Goal: Task Accomplishment & Management: Manage account settings

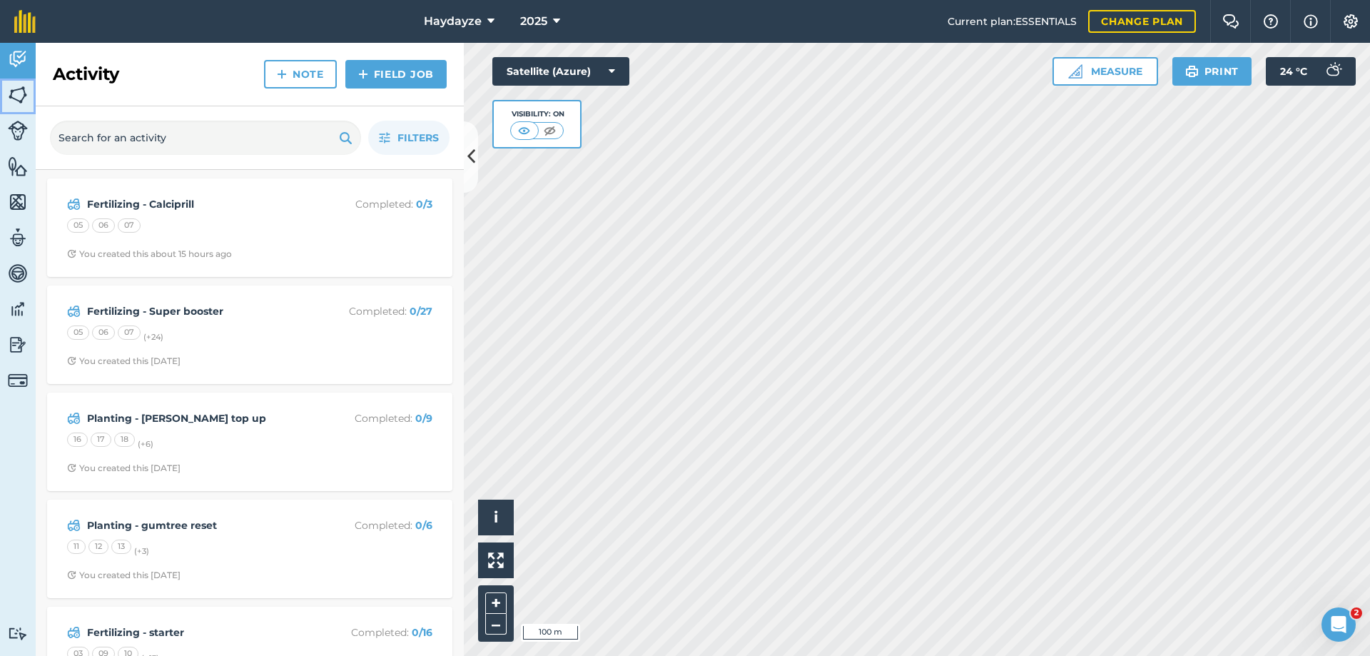
click at [17, 95] on img at bounding box center [18, 94] width 20 height 21
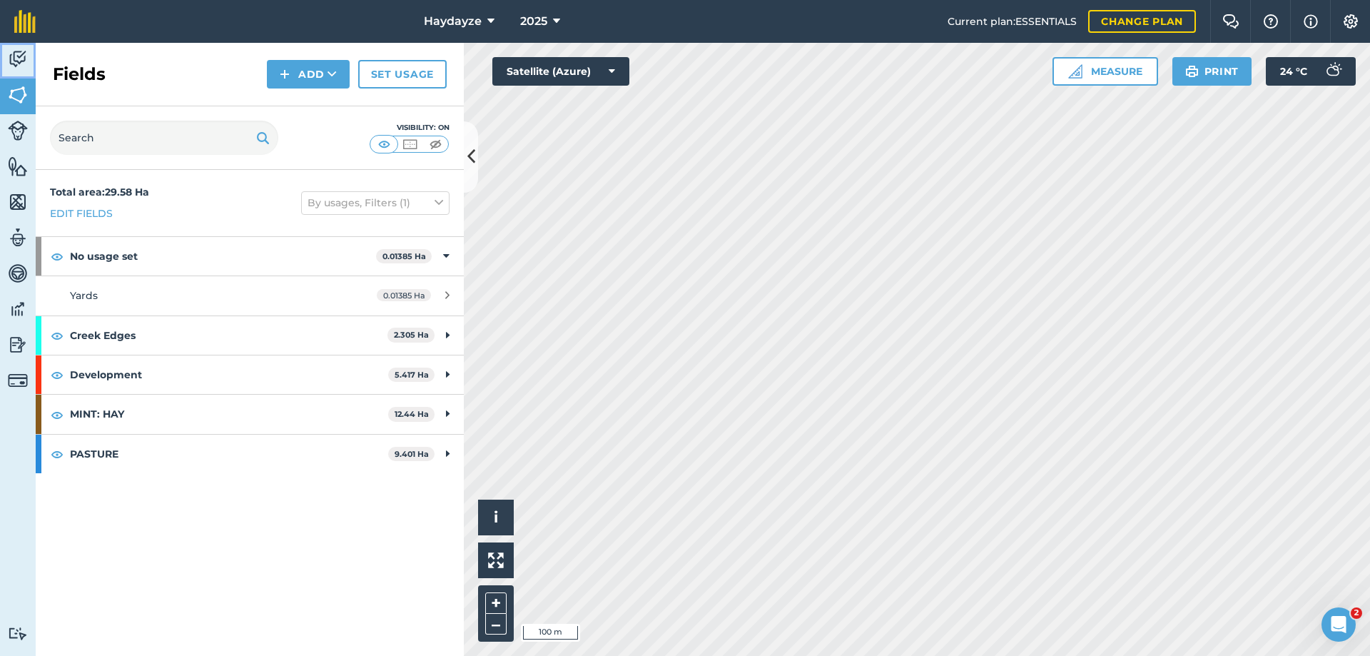
click at [16, 58] on img at bounding box center [18, 59] width 20 height 21
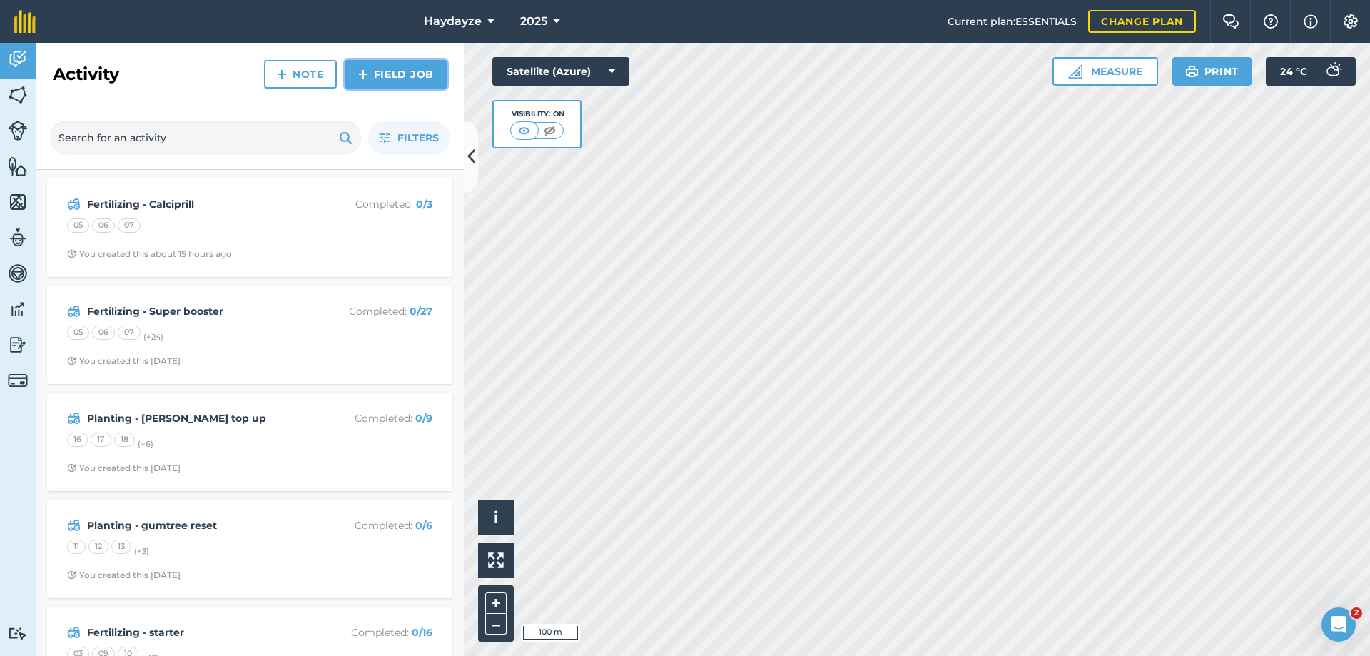
click at [395, 73] on link "Field Job" at bounding box center [395, 74] width 101 height 29
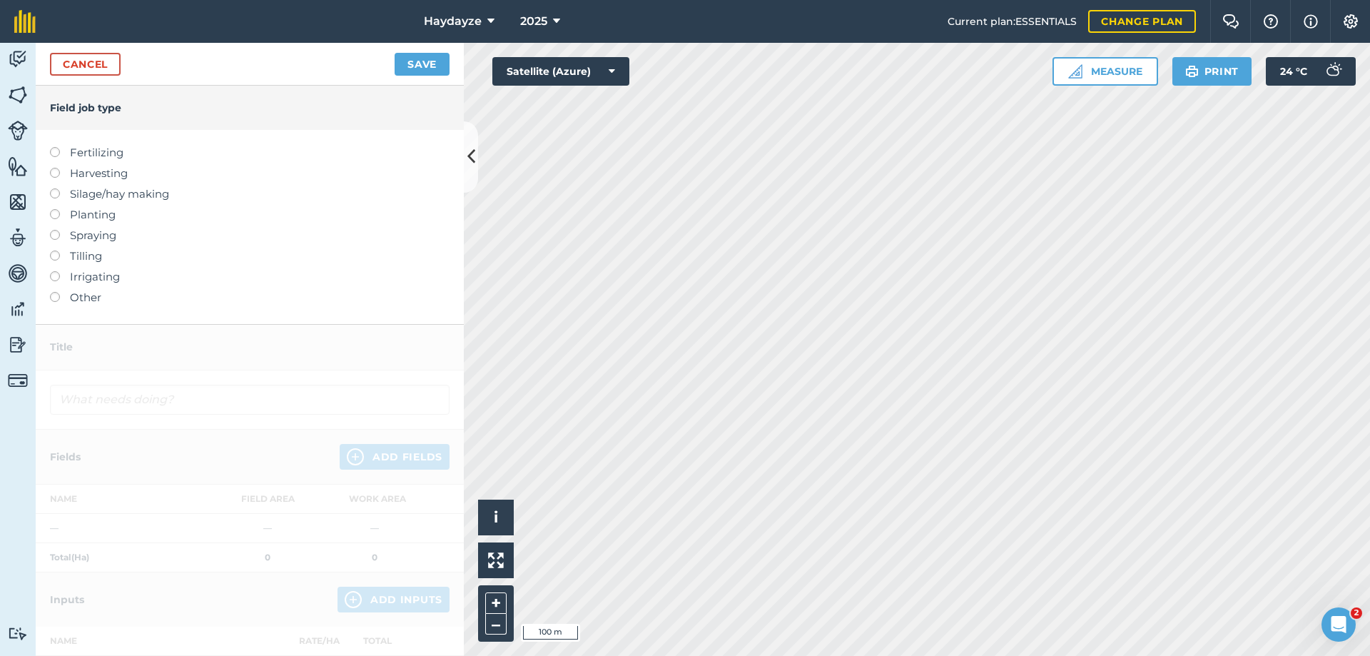
click at [55, 168] on label at bounding box center [60, 168] width 20 height 0
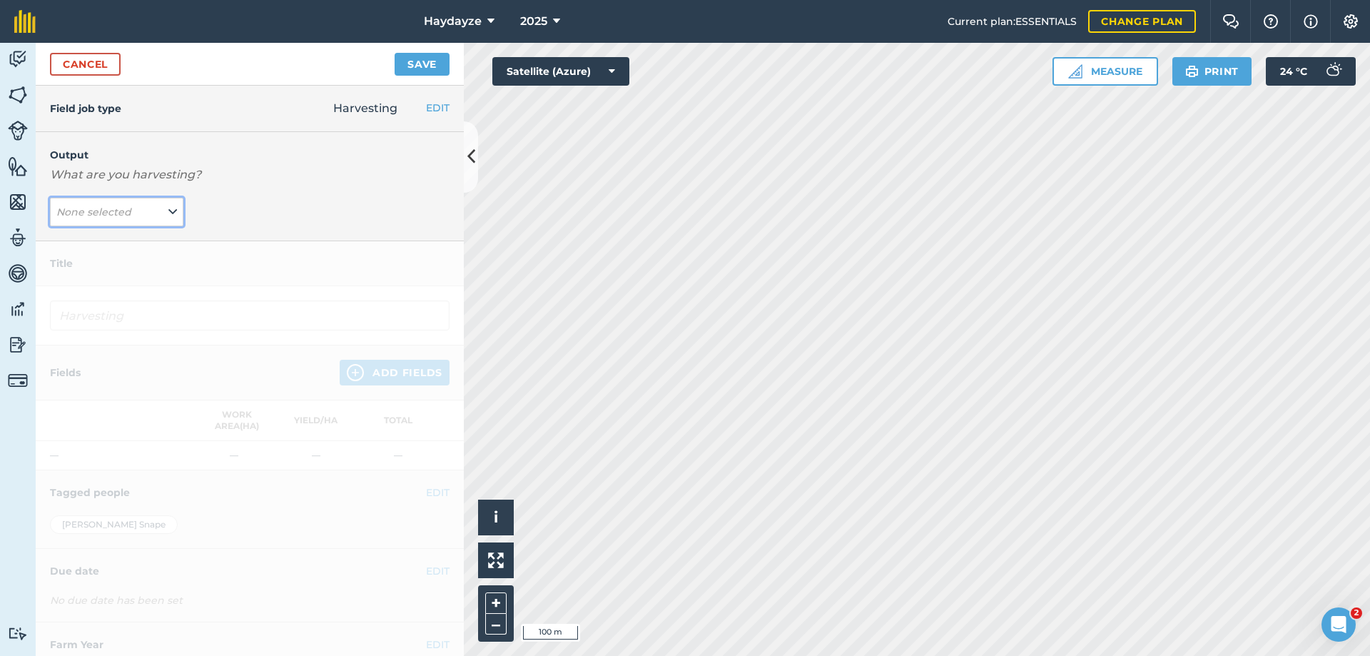
click at [169, 213] on icon at bounding box center [172, 212] width 9 height 16
click at [95, 235] on button "Hay ( kg )" at bounding box center [116, 240] width 133 height 27
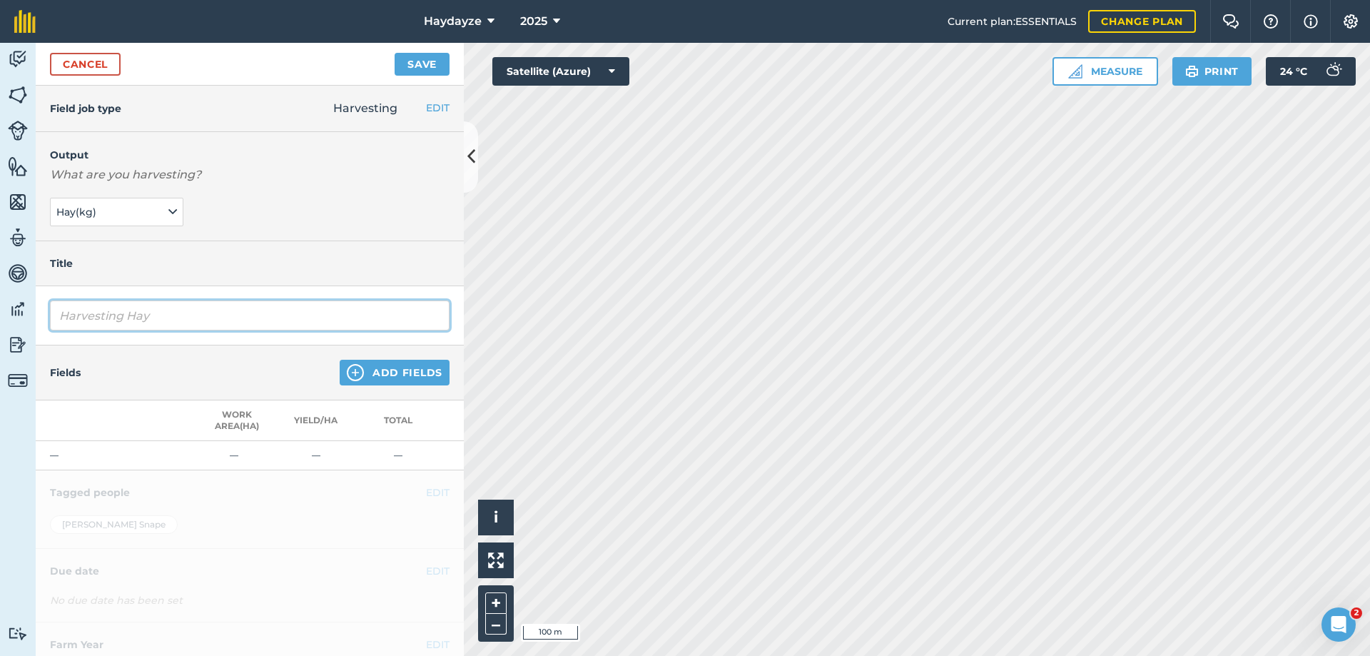
click at [87, 314] on input "Harvesting Hay" at bounding box center [250, 315] width 400 height 30
click at [61, 320] on input "Harvesting Hay" at bounding box center [250, 315] width 400 height 30
type input "Hay Area"
click at [367, 365] on button "Add Fields" at bounding box center [395, 373] width 110 height 26
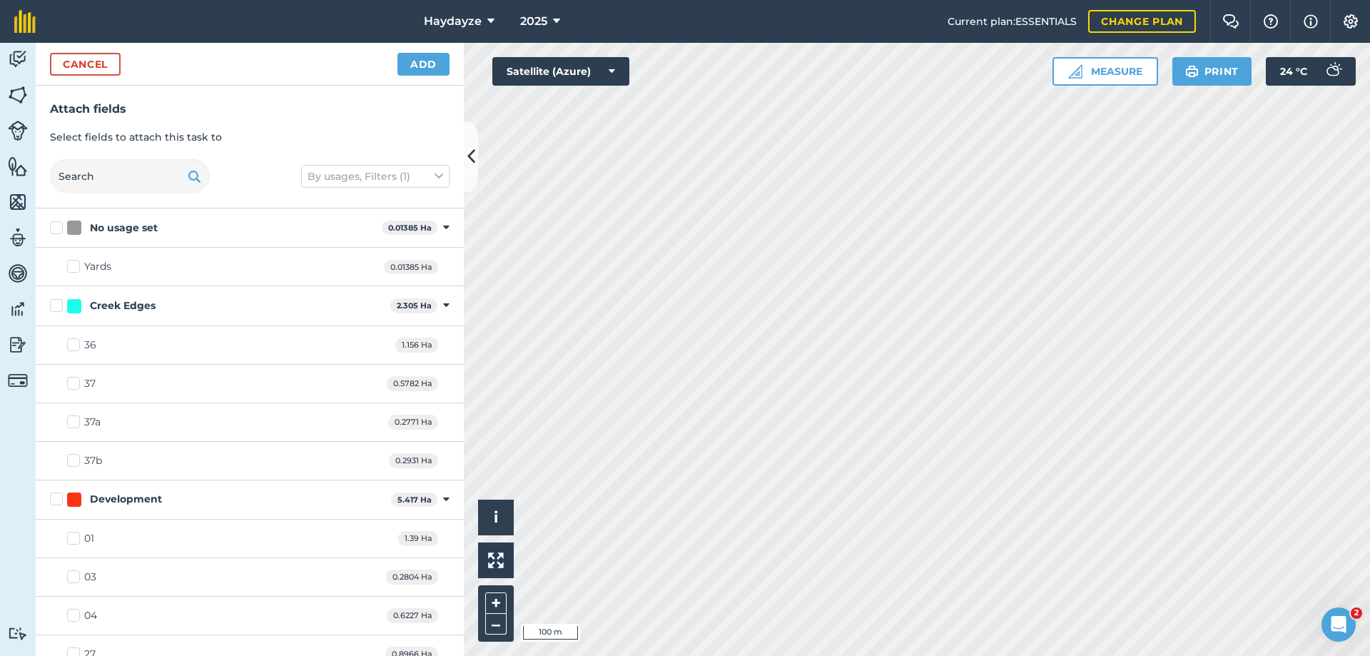
checkbox input "true"
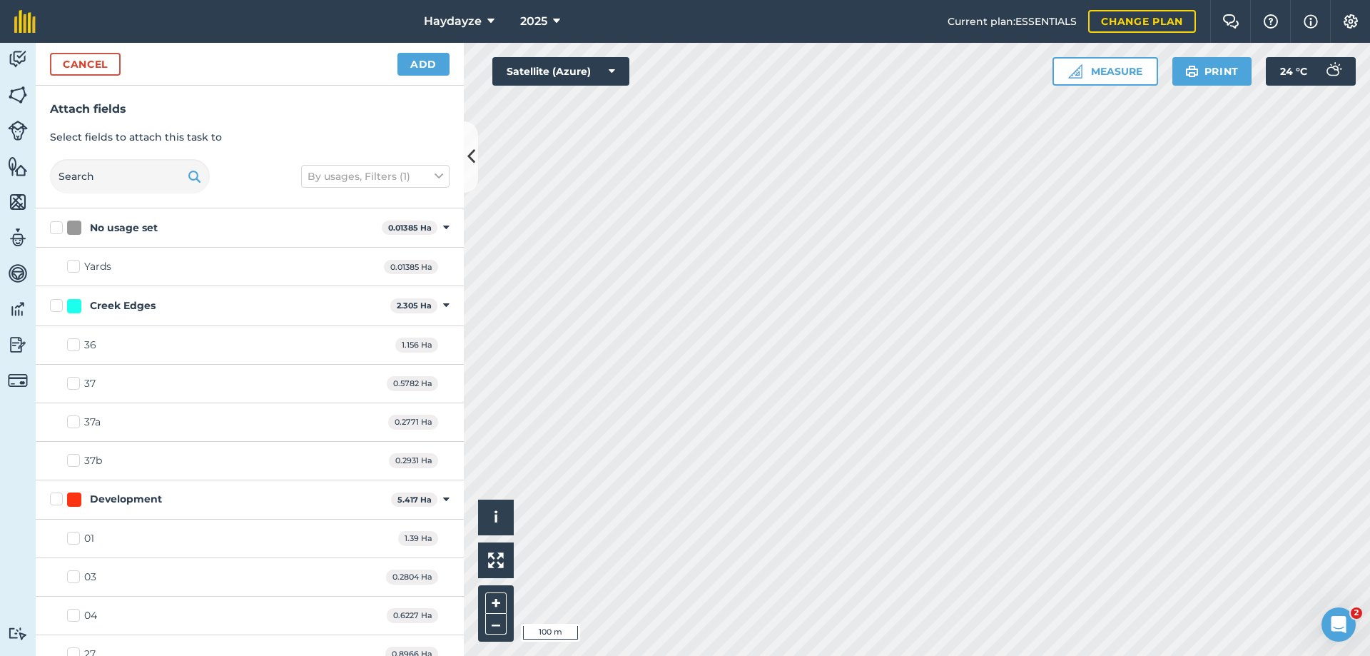
checkbox input "true"
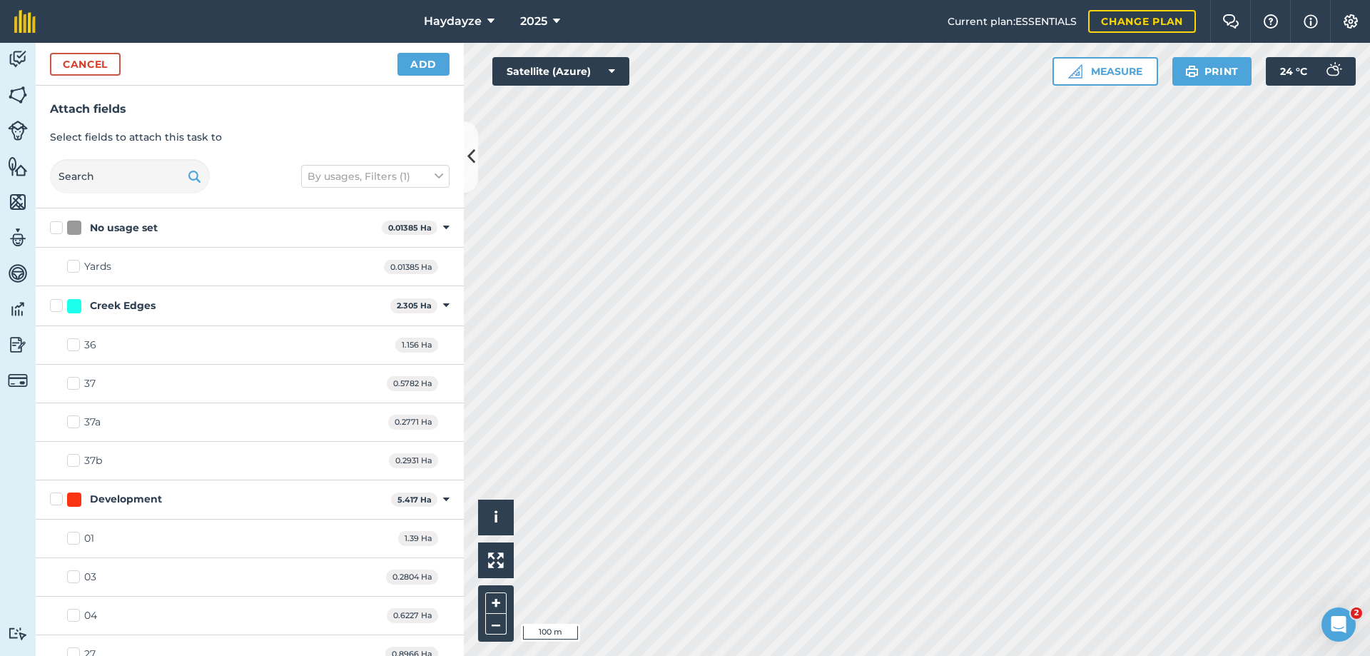
checkbox input "true"
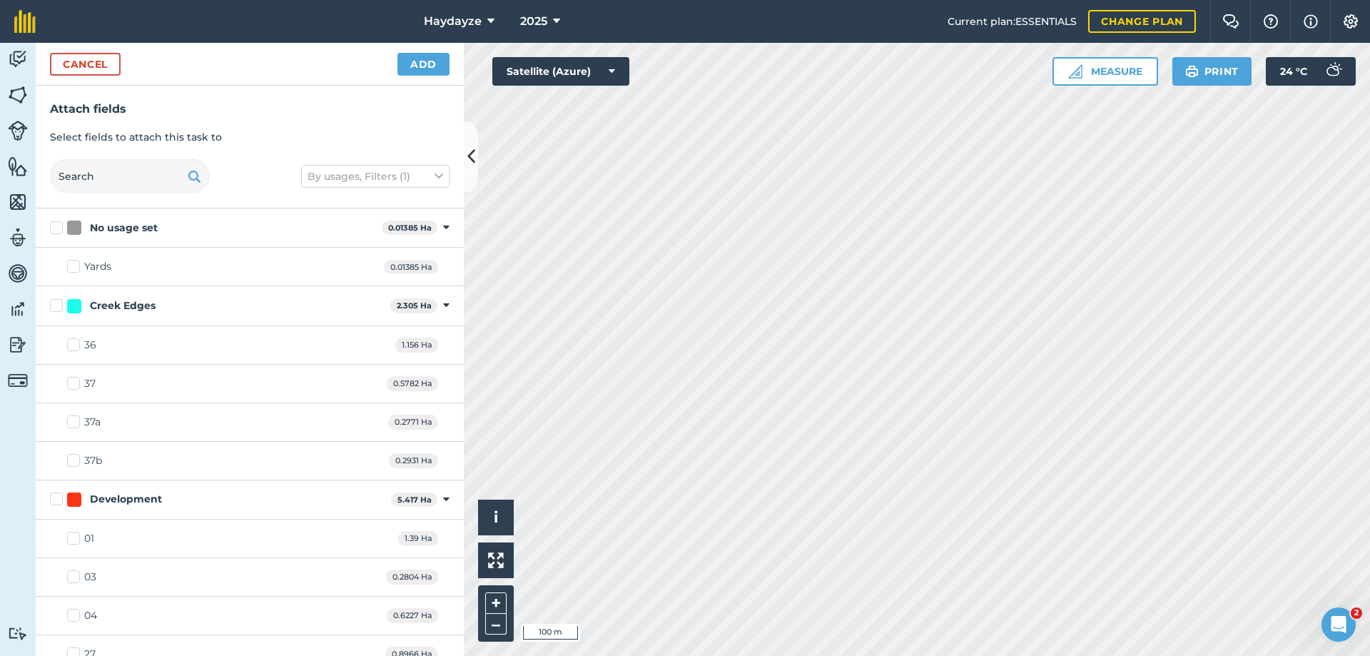
checkbox input "true"
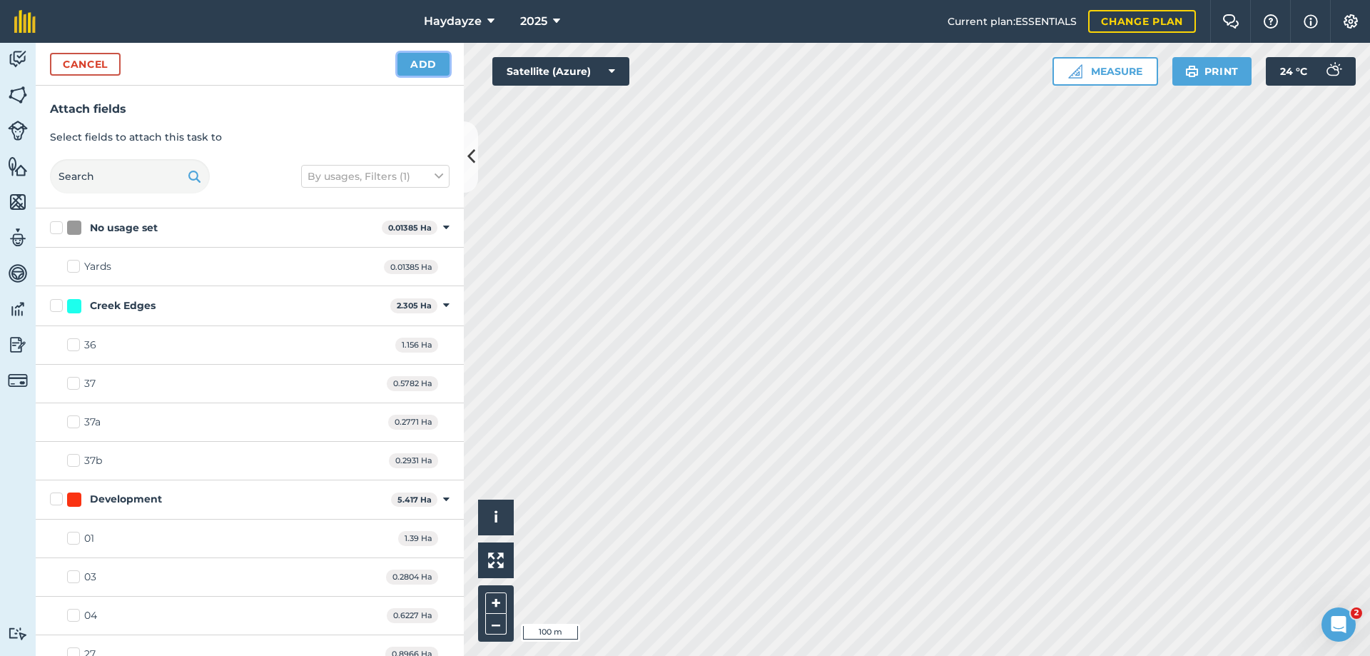
click at [415, 62] on button "Add" at bounding box center [423, 64] width 52 height 23
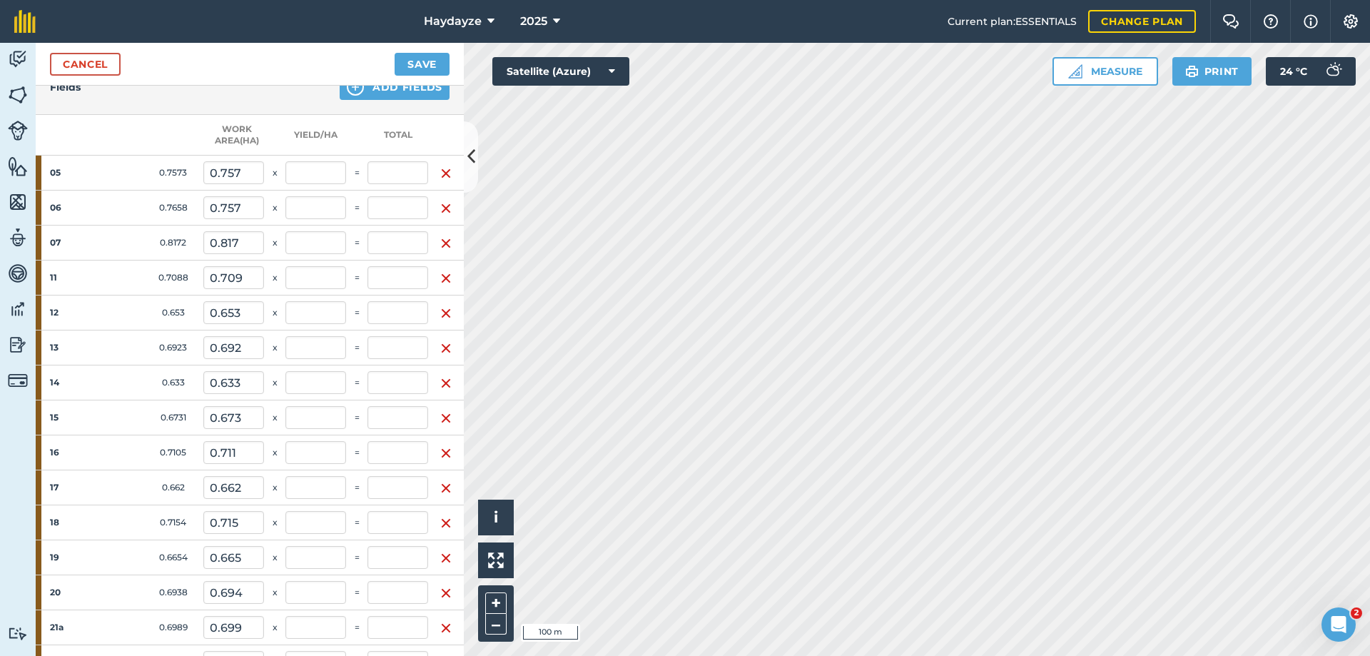
scroll to position [71, 0]
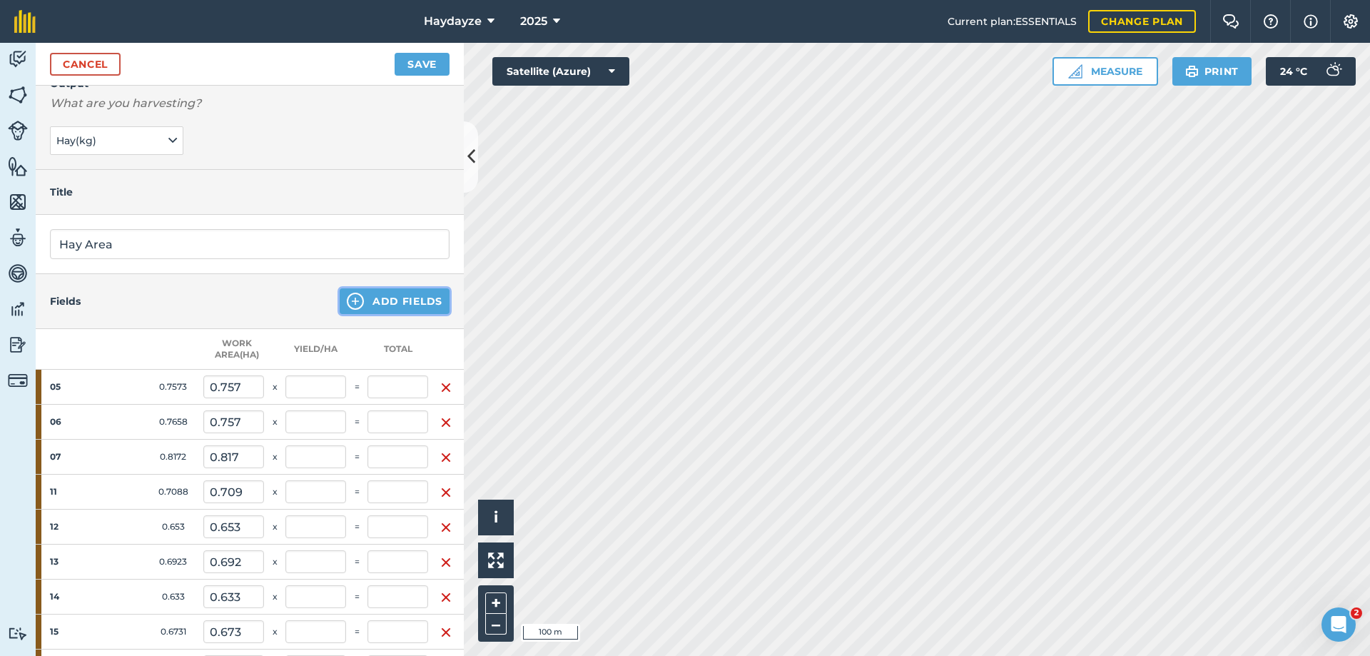
click at [388, 295] on button "Add Fields" at bounding box center [395, 301] width 110 height 26
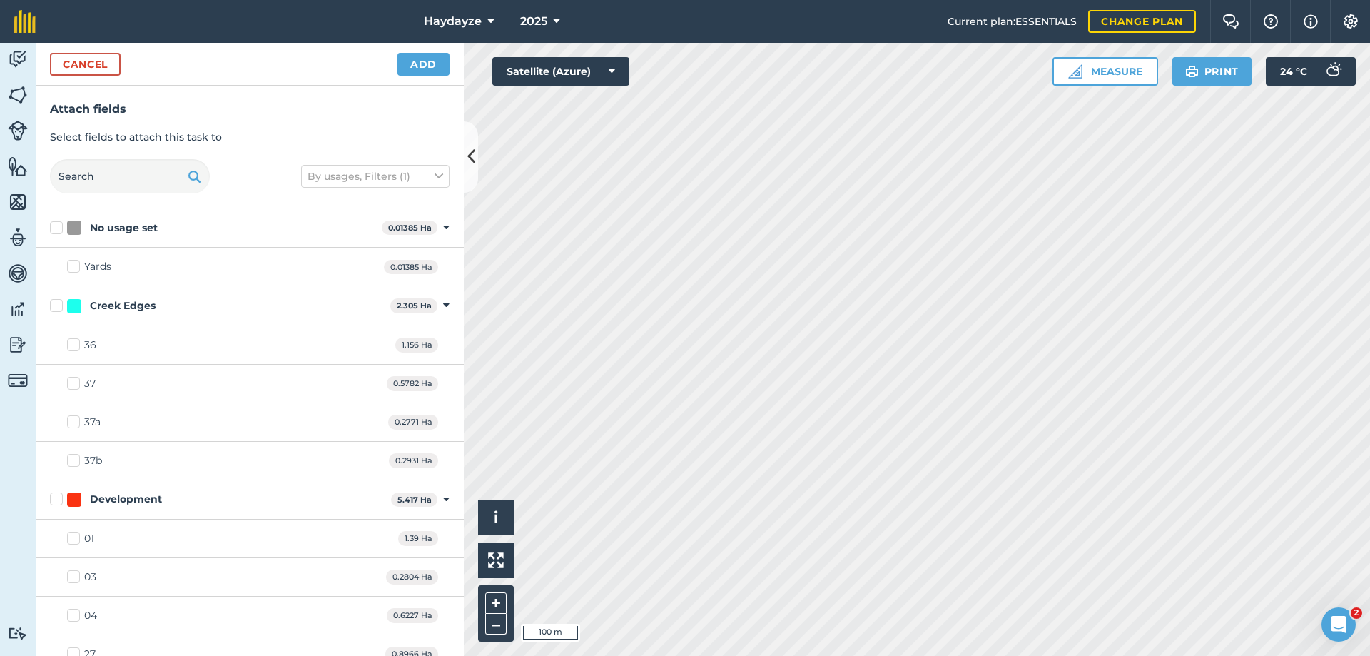
checkbox input "true"
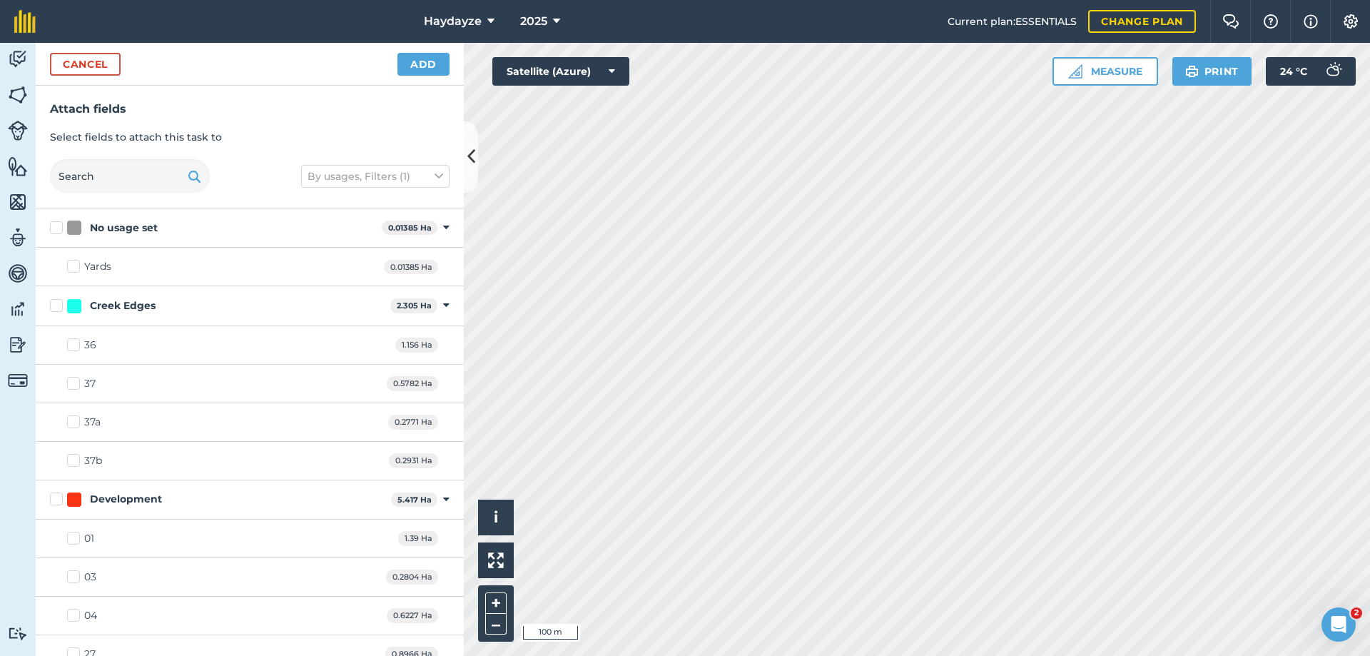
checkbox input "true"
click at [421, 62] on button "Add" at bounding box center [423, 64] width 52 height 23
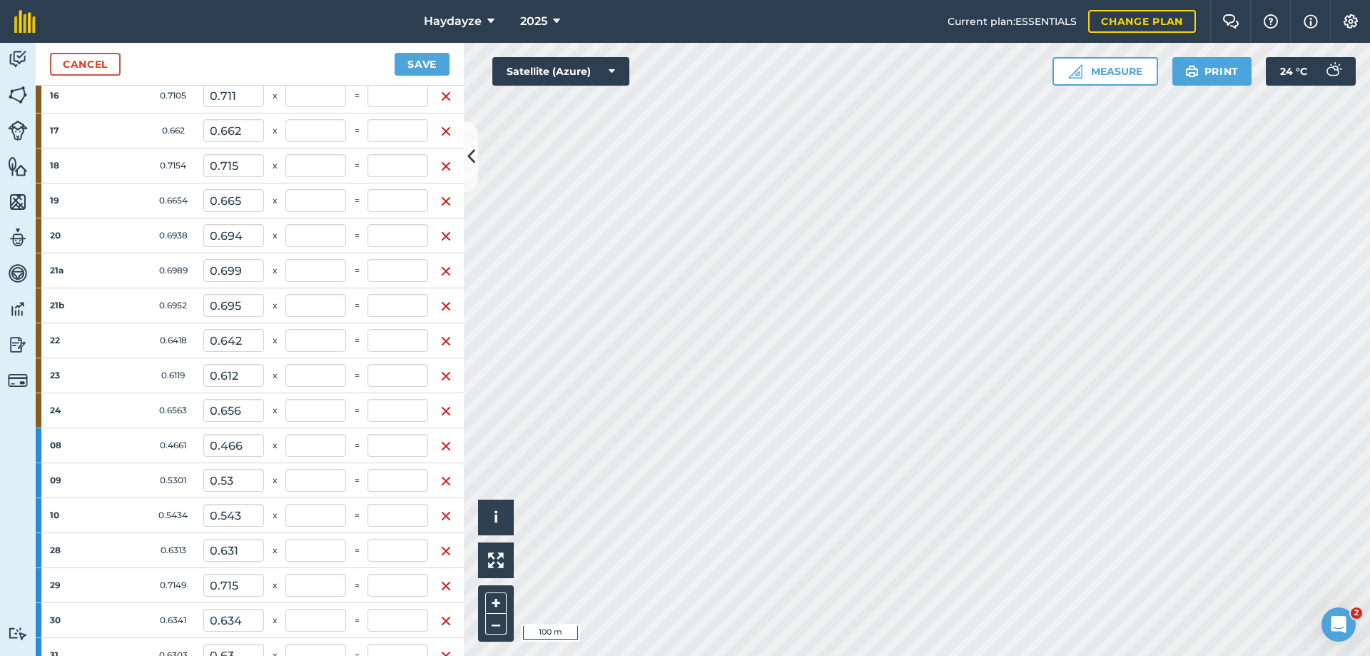
scroll to position [928, 0]
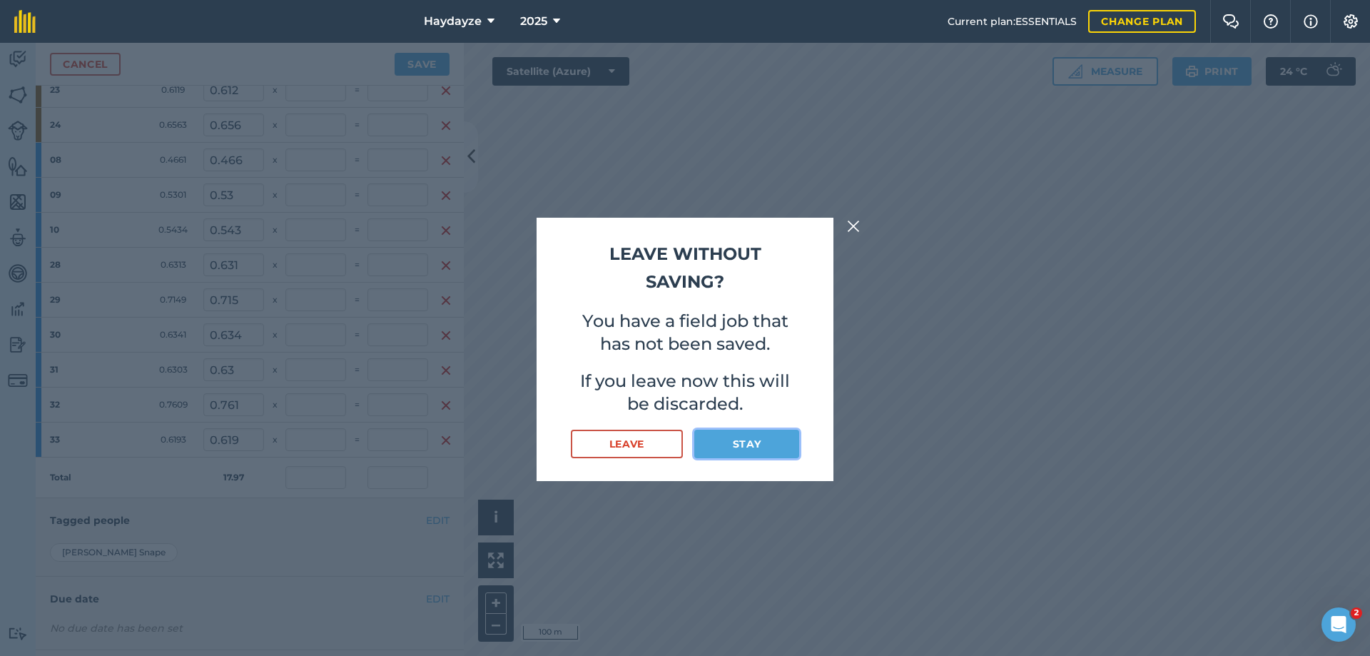
click at [740, 444] on button "Stay" at bounding box center [746, 444] width 105 height 29
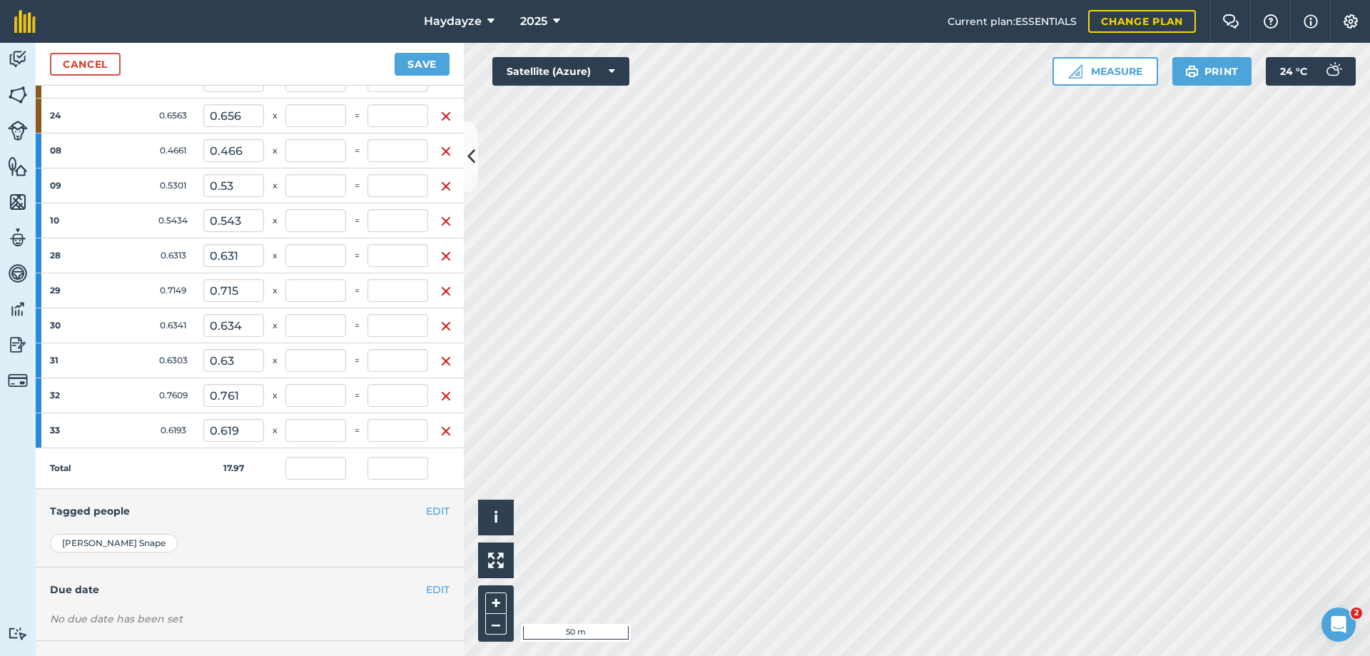
scroll to position [1008, 0]
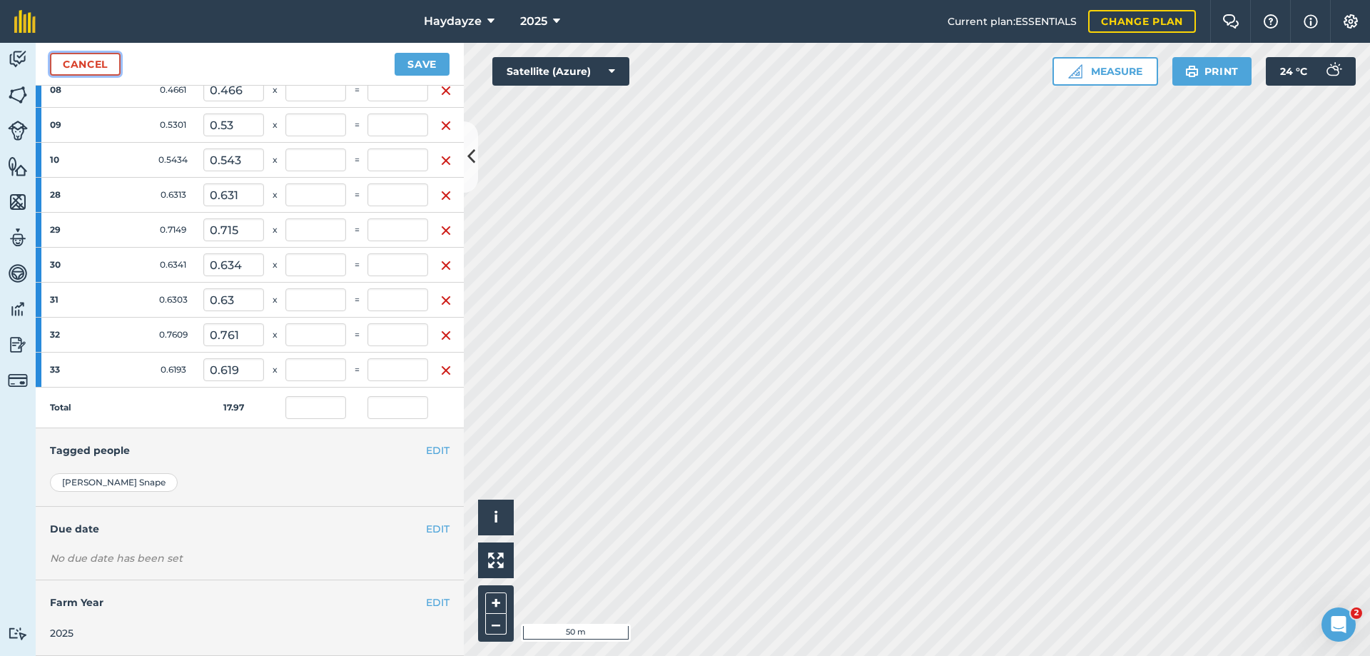
click at [84, 61] on link "Cancel" at bounding box center [85, 64] width 71 height 23
click at [85, 62] on link "Cancel" at bounding box center [85, 64] width 71 height 23
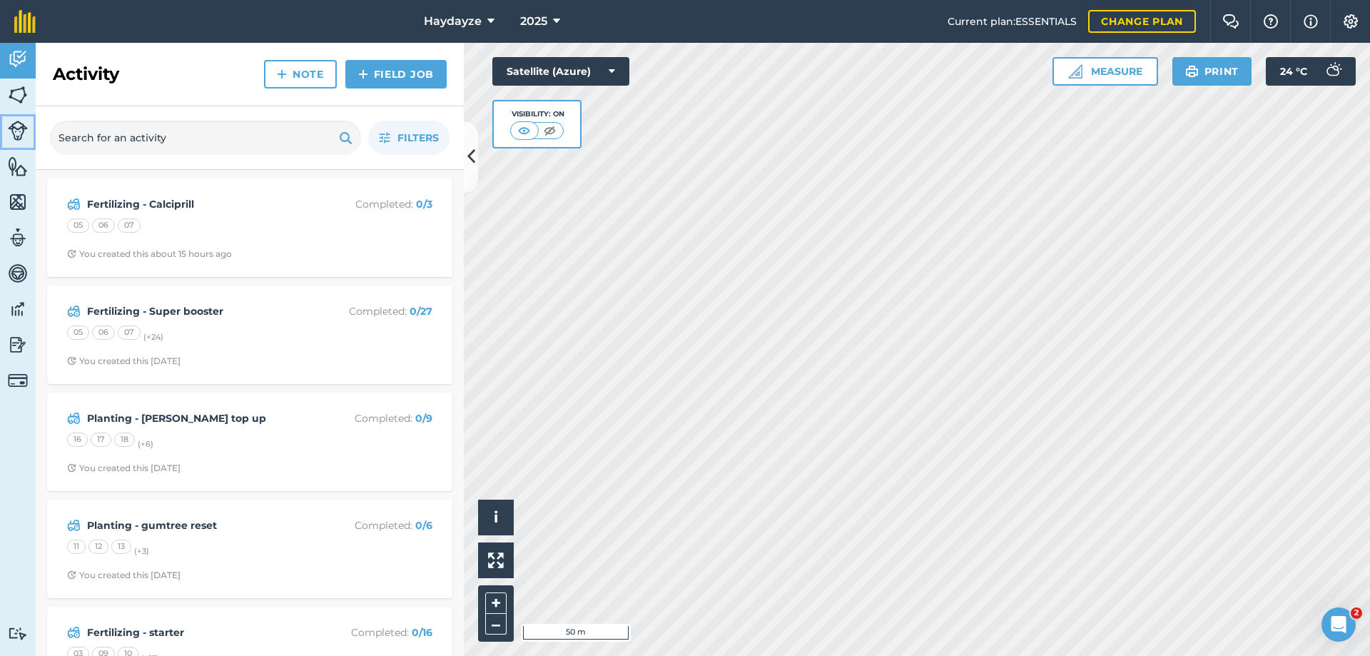
click at [21, 131] on img at bounding box center [18, 131] width 20 height 20
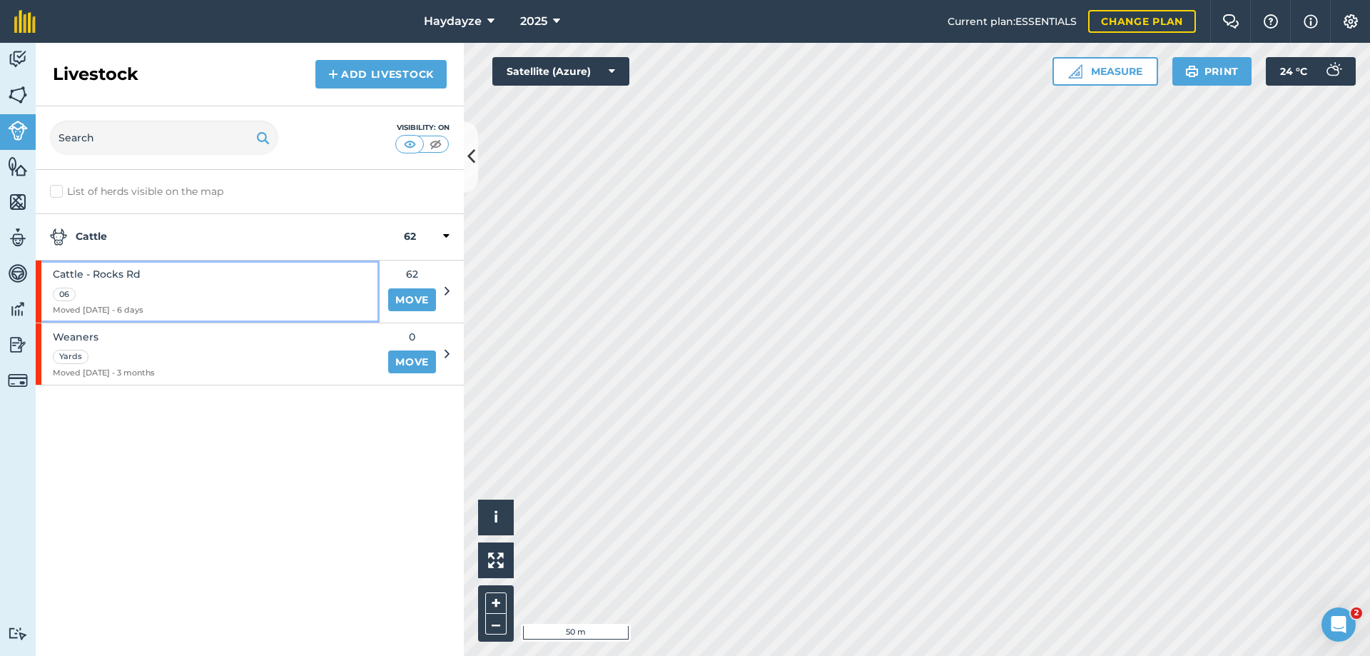
click at [108, 269] on span "Cattle - Rocks Rd" at bounding box center [98, 274] width 91 height 16
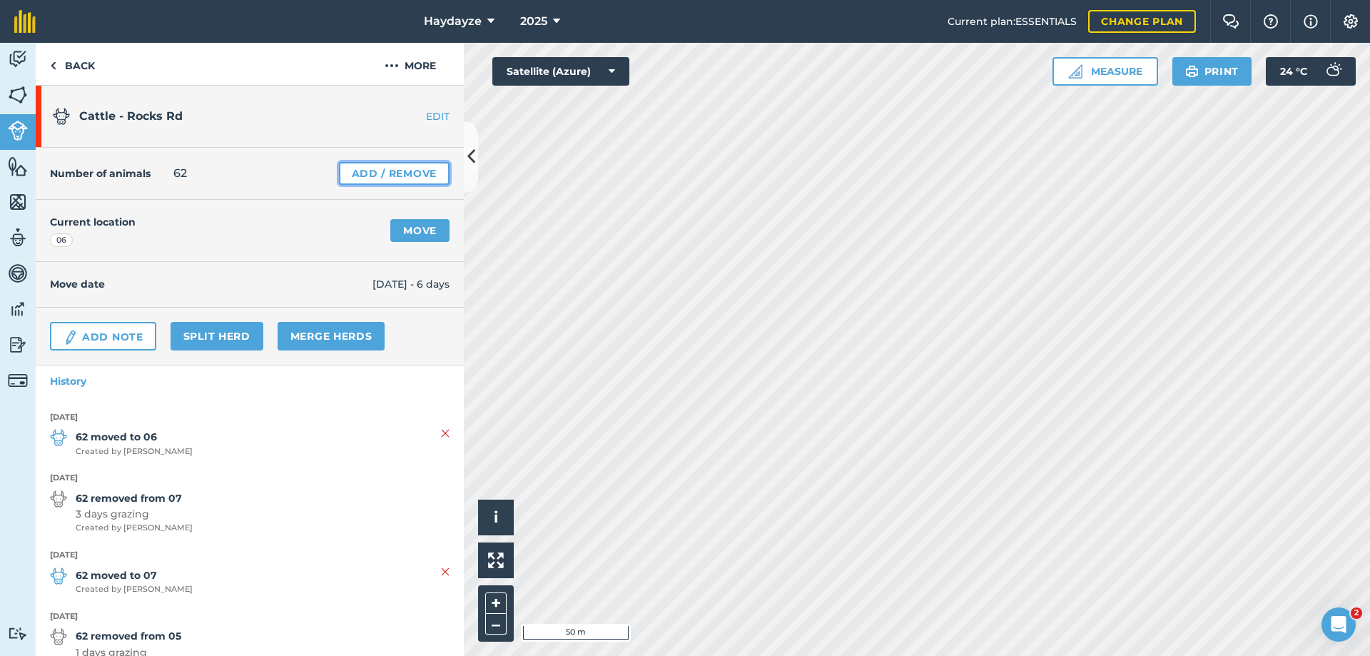
click at [375, 170] on link "Add / Remove" at bounding box center [394, 173] width 111 height 23
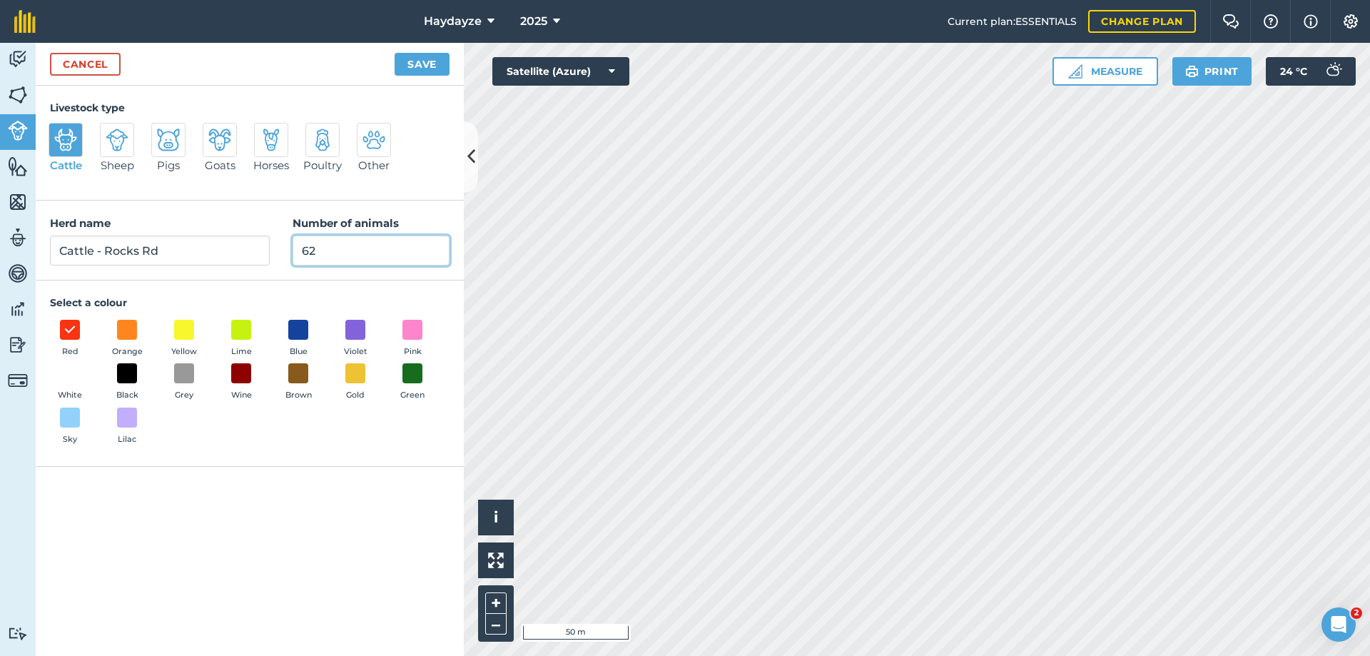
click at [322, 246] on input "62" at bounding box center [371, 250] width 157 height 30
drag, startPoint x: 320, startPoint y: 250, endPoint x: 300, endPoint y: 251, distance: 20.0
click at [300, 251] on input "62" at bounding box center [371, 250] width 157 height 30
type input "70"
click at [421, 63] on button "Save" at bounding box center [422, 64] width 55 height 23
